Goal: Transaction & Acquisition: Purchase product/service

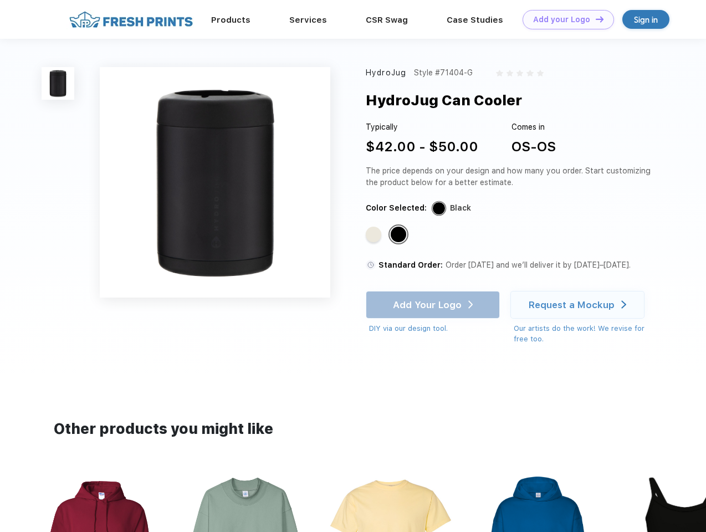
click at [564, 19] on link "Add your Logo Design Tool" at bounding box center [567, 19] width 91 height 19
click at [0, 0] on div "Design Tool" at bounding box center [0, 0] width 0 height 0
click at [594, 19] on link "Add your Logo Design Tool" at bounding box center [567, 19] width 91 height 19
click at [58, 83] on img at bounding box center [58, 83] width 33 height 33
click at [374, 235] on div "Standard Color" at bounding box center [374, 235] width 16 height 16
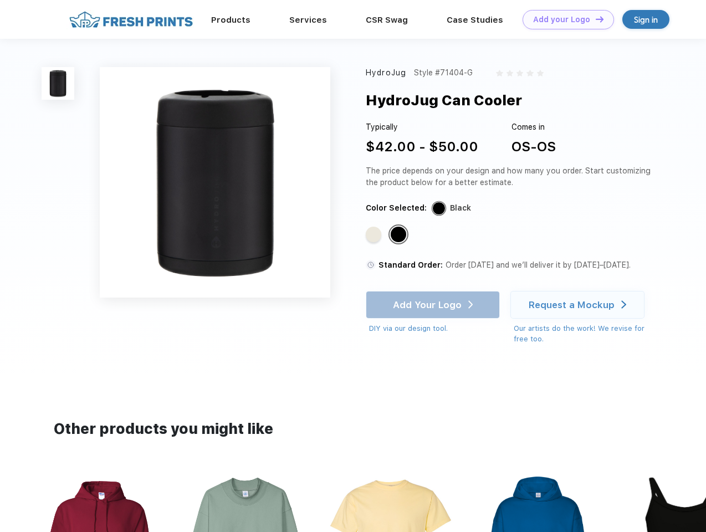
click at [399, 235] on div "Standard Color" at bounding box center [398, 235] width 16 height 16
click at [434, 305] on div "Add Your Logo DIY via our design tool. Ah shoot! This product isn't up in our d…" at bounding box center [433, 312] width 134 height 43
click at [579, 305] on div "Request a Mockup" at bounding box center [571, 304] width 86 height 11
